Goal: Task Accomplishment & Management: Manage account settings

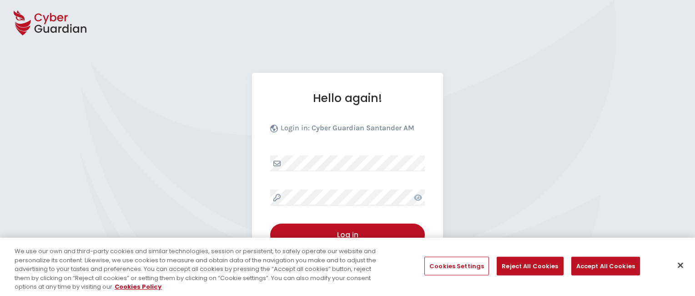
select select "English"
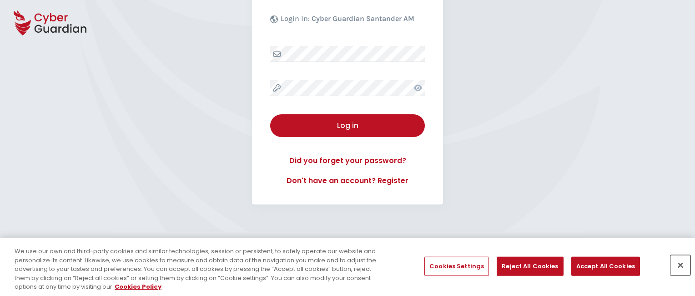
click at [680, 265] on button "Close" at bounding box center [680, 265] width 20 height 20
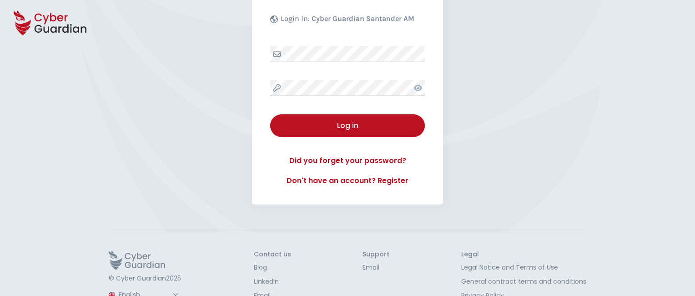
scroll to position [141, 0]
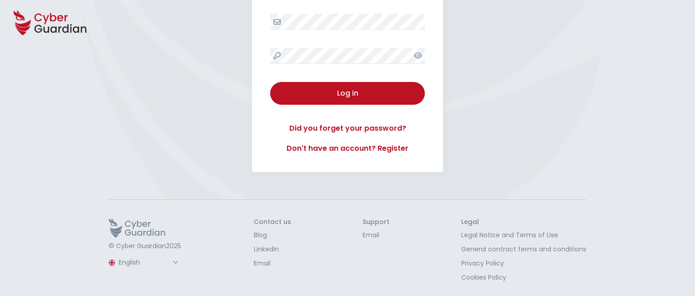
click at [270, 82] on button "Log in" at bounding box center [347, 93] width 155 height 23
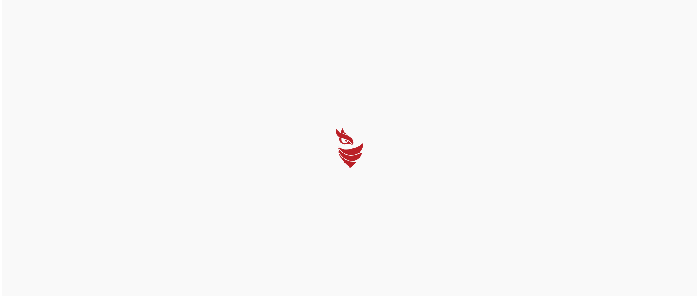
scroll to position [0, 0]
select select "Português (BR)"
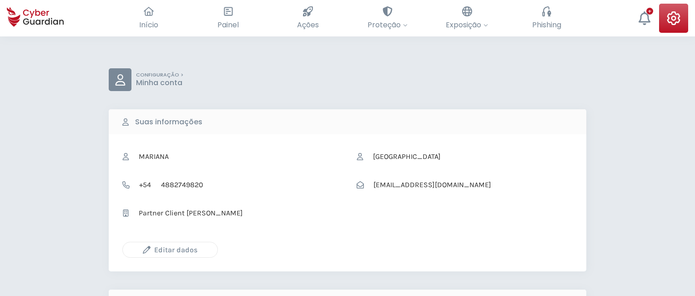
click at [146, 249] on icon "button" at bounding box center [147, 250] width 8 height 8
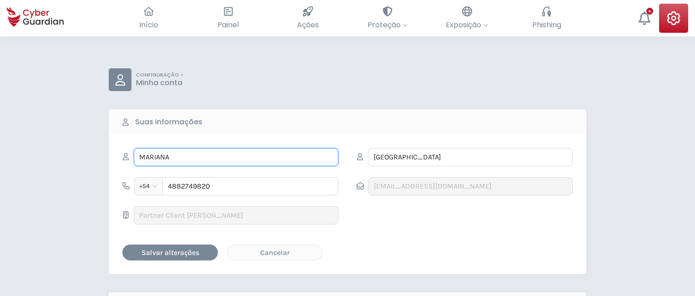
click at [236, 156] on input "MARIANA" at bounding box center [236, 157] width 205 height 18
type input "M"
type input "Maristela"
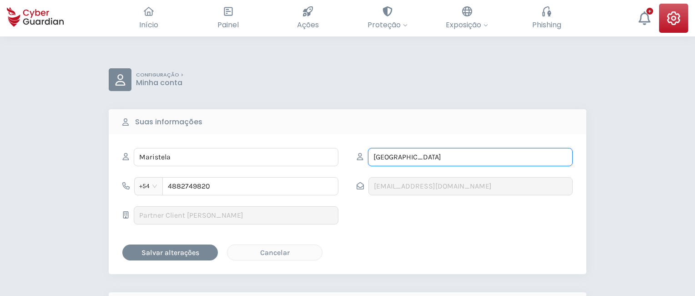
click at [470, 156] on input "CÓRDOBA" at bounding box center [470, 157] width 205 height 18
type input "C"
type input "Arrieta"
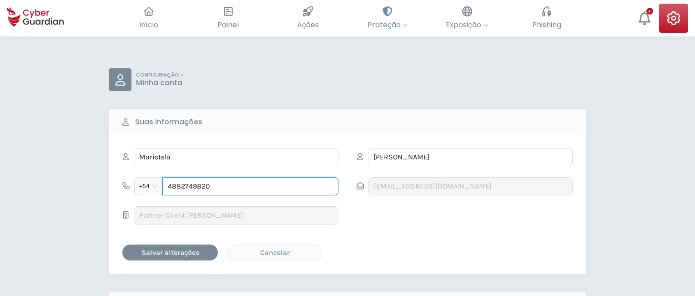
click at [250, 186] on input "4882749820" at bounding box center [250, 186] width 176 height 18
type input "4"
type input "4845260650"
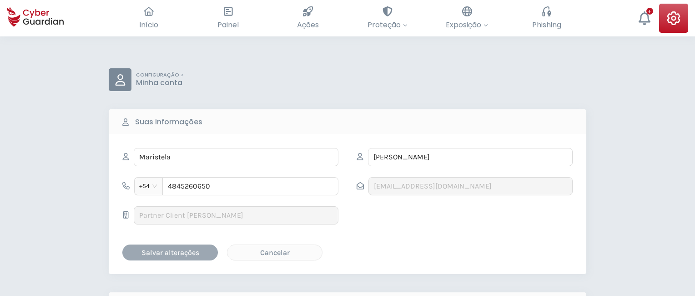
click at [170, 251] on div "Salvar alterações" at bounding box center [170, 251] width 82 height 11
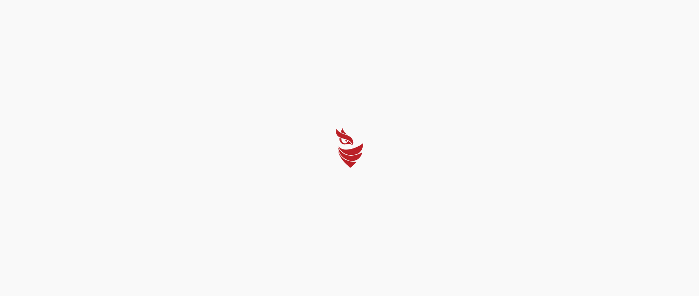
select select "Português (BR)"
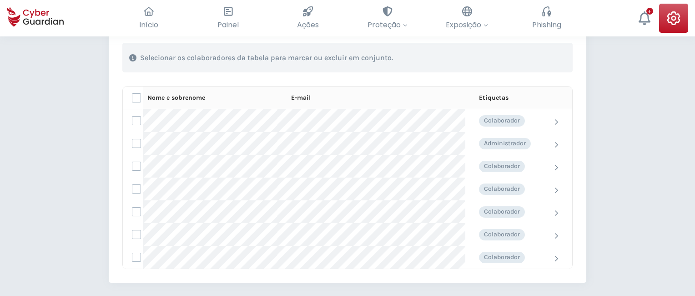
scroll to position [340, 0]
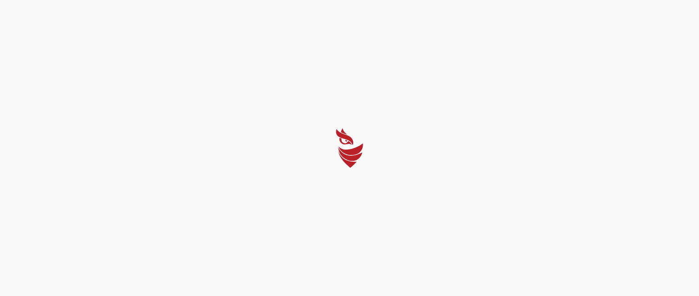
select select "Português (BR)"
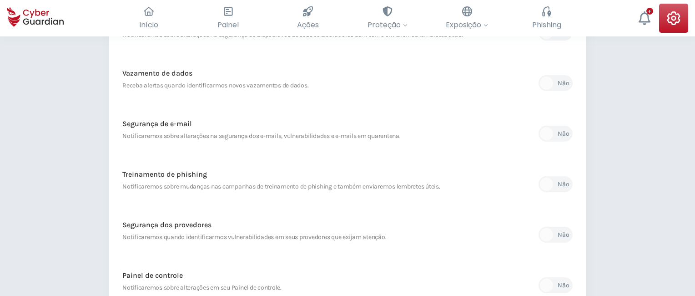
scroll to position [430, 0]
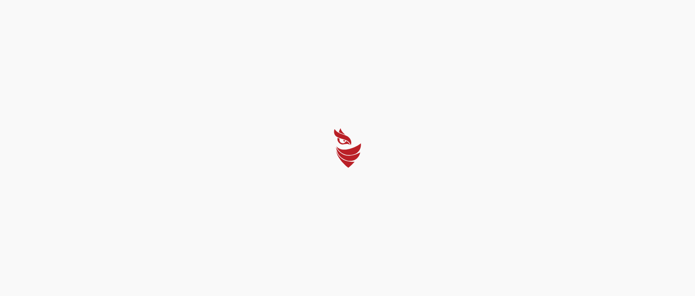
select select "Português (BR)"
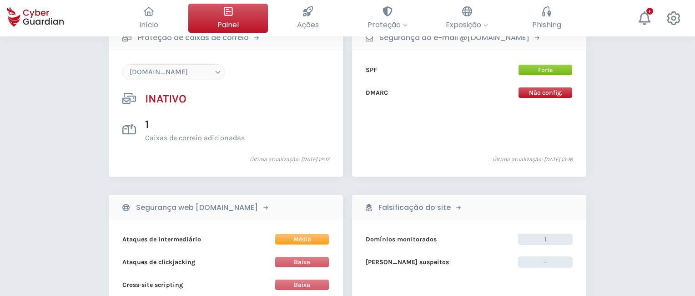
scroll to position [875, 0]
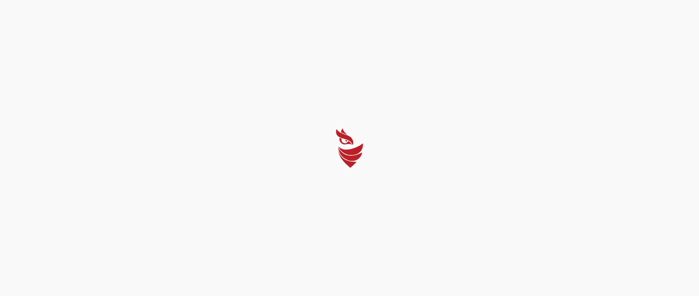
select select "Português (BR)"
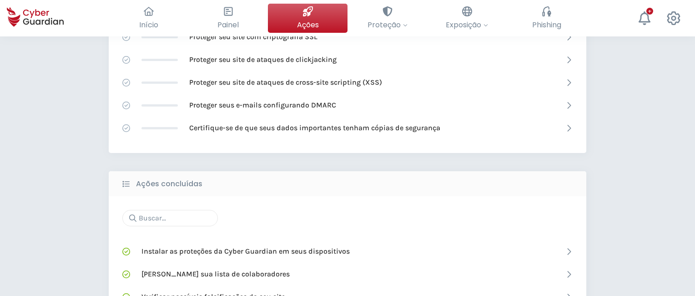
scroll to position [579, 0]
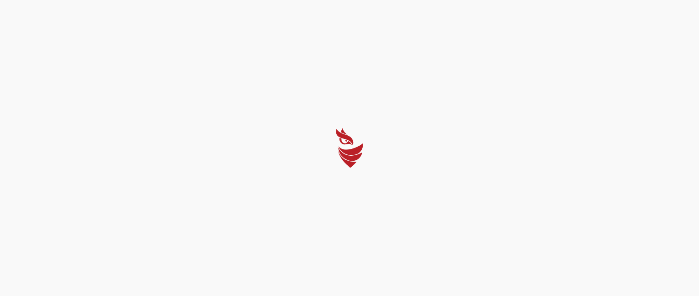
select select "Português (BR)"
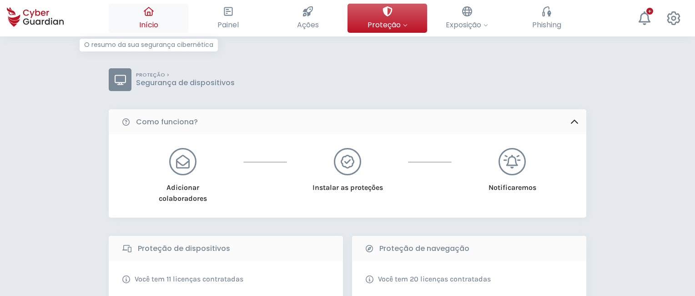
click at [156, 17] on button "Início O resumo da sua segurança cibernética" at bounding box center [149, 18] width 80 height 29
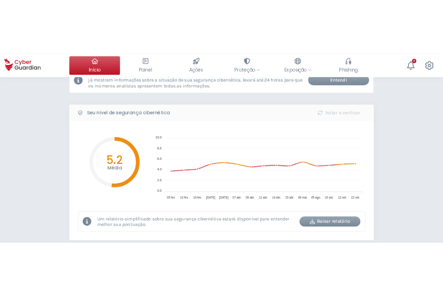
scroll to position [91, 0]
